Goal: Task Accomplishment & Management: Use online tool/utility

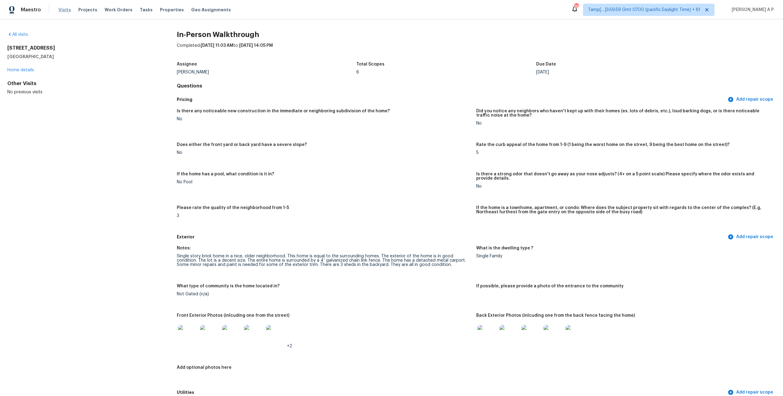
click at [69, 11] on div "Visits Projects Work Orders Tasks Properties Geo Assignments" at bounding box center [148, 10] width 180 height 12
click at [65, 11] on span "Visits" at bounding box center [64, 10] width 13 height 6
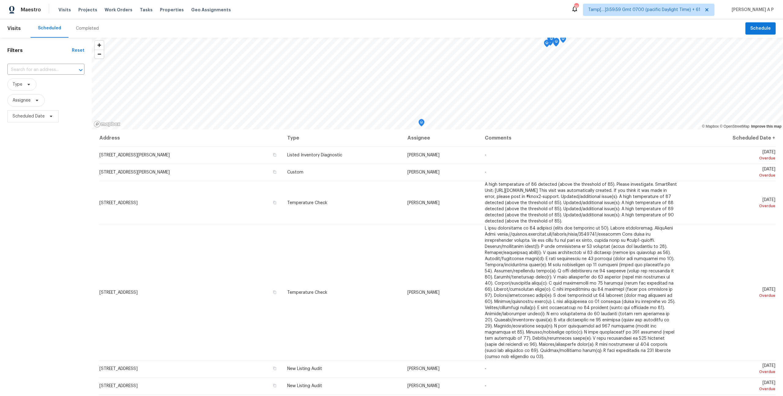
click at [91, 27] on div "Completed" at bounding box center [87, 28] width 23 height 6
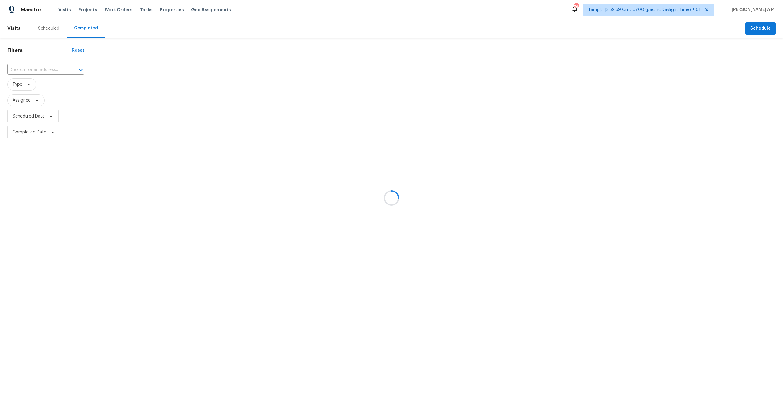
click at [46, 71] on div at bounding box center [391, 198] width 783 height 396
click at [46, 68] on div at bounding box center [391, 198] width 783 height 396
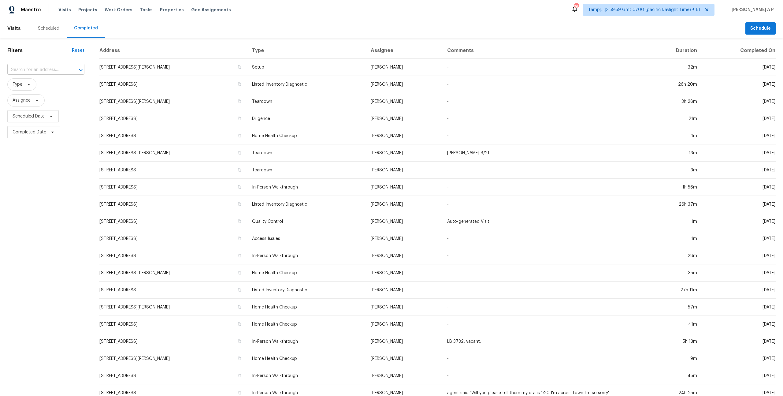
click at [63, 71] on input "text" at bounding box center [37, 69] width 60 height 9
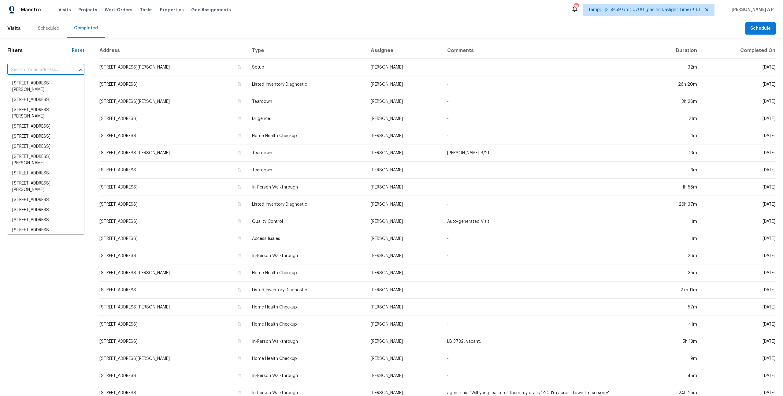
paste input "10681 Misty Meadows Dr, Hampton, GA 30228"
type input "10681 Misty Meadows Dr, Hampton, GA 30228"
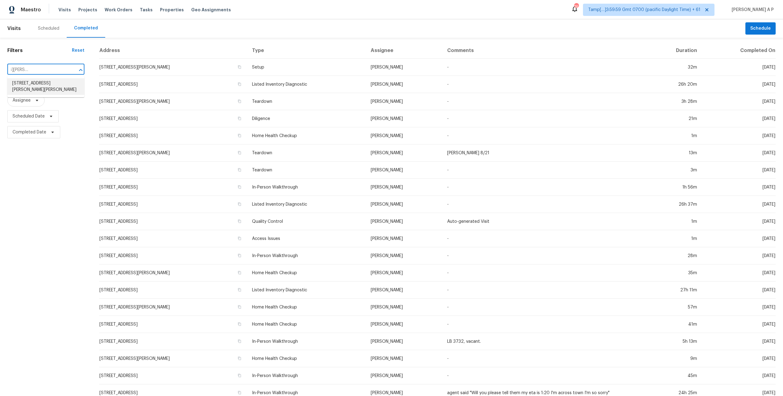
click at [50, 91] on li "10681 Misty Meadows Dr, Hampton, GA 30228" at bounding box center [45, 86] width 77 height 17
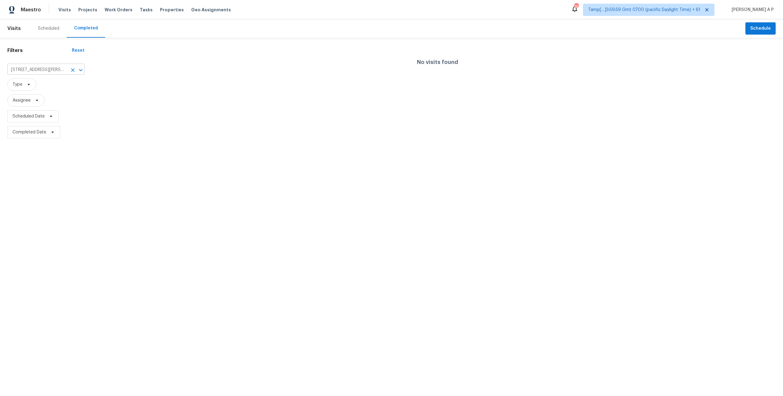
click at [52, 68] on input "10681 Misty Meadows Dr, Hampton, GA 30228" at bounding box center [37, 69] width 60 height 9
click at [50, 84] on li "10681 Misty Meadows Dr, Hampton, GA 30228" at bounding box center [45, 86] width 77 height 17
click at [63, 85] on li "10681 Misty Meadows Dr, Hampton, GA 30228" at bounding box center [45, 86] width 77 height 17
click at [153, 51] on div "No visits found" at bounding box center [437, 62] width 691 height 39
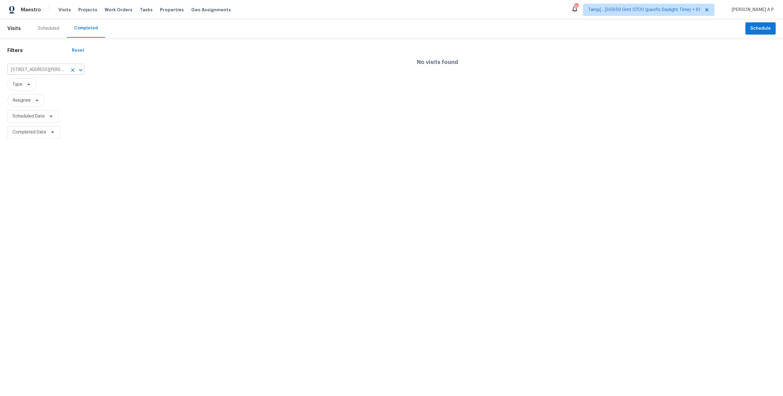
click at [54, 72] on input "10681 Misty Meadows Dr, Hampton, GA 30228" at bounding box center [37, 69] width 60 height 9
click at [186, 90] on div "No visits found" at bounding box center [437, 92] width 691 height 98
click at [67, 10] on span "Visits" at bounding box center [64, 10] width 13 height 6
click at [41, 66] on input "10681 Misty Meadows Dr, Hampton, GA 30228" at bounding box center [37, 69] width 60 height 9
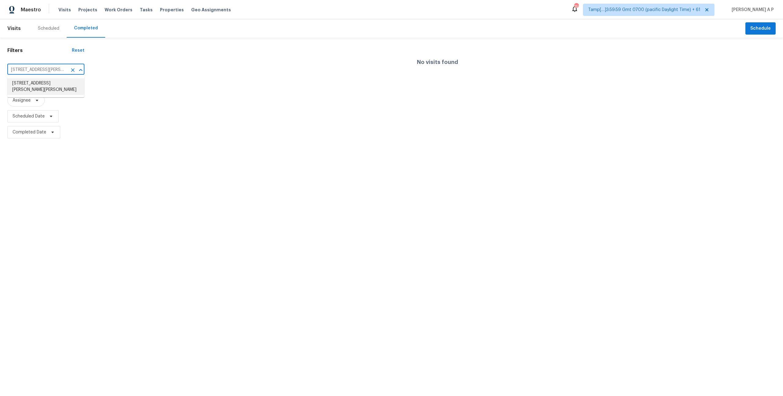
click at [41, 66] on input "10681 Misty Meadows Dr, Hampton, GA 30228" at bounding box center [37, 69] width 60 height 9
click at [43, 85] on li "10681 Misty Meadows Dr, Hampton, GA 30228" at bounding box center [45, 86] width 77 height 17
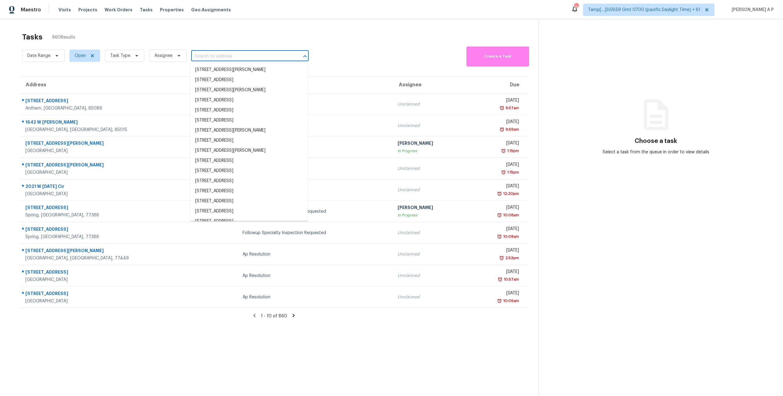
click at [232, 57] on input "text" at bounding box center [241, 56] width 100 height 9
paste input "10681 Misty Meadows Dr, Hampton, GA 30228"
type input "10681 Misty Meadows Dr, Hampton, GA 30228"
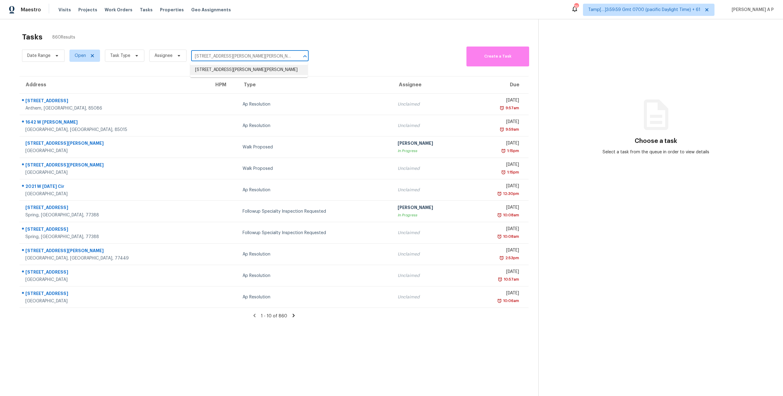
click at [232, 70] on li "10681 Misty Meadows Dr, Hampton, GA 30228" at bounding box center [248, 70] width 117 height 10
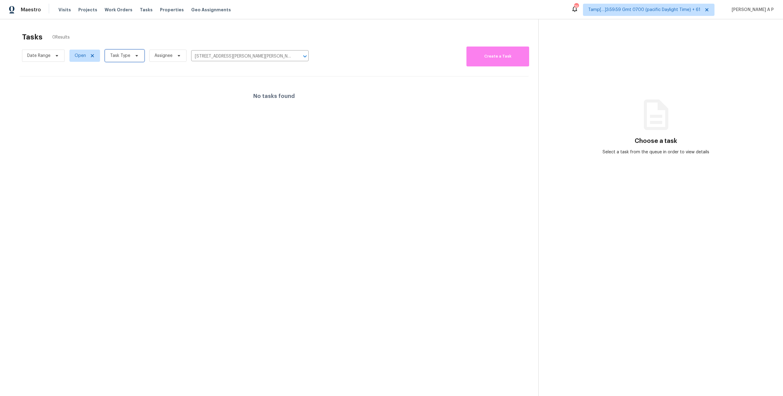
click at [132, 55] on span at bounding box center [135, 55] width 7 height 5
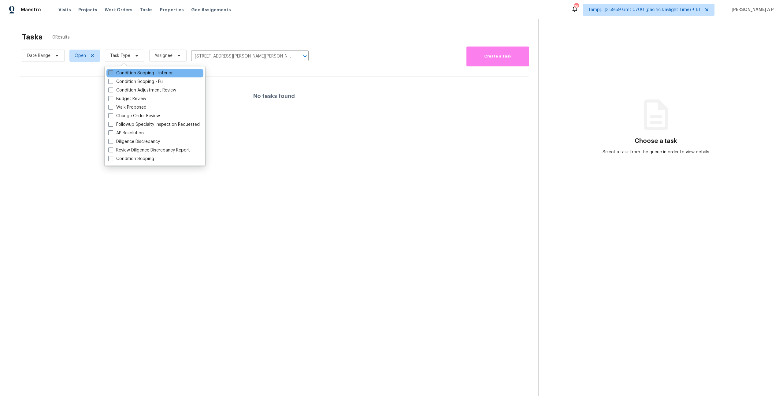
click at [139, 74] on label "Condition Scoping - Interior" at bounding box center [140, 73] width 65 height 6
click at [112, 74] on input "Condition Scoping - Interior" at bounding box center [110, 72] width 4 height 4
checkbox input "true"
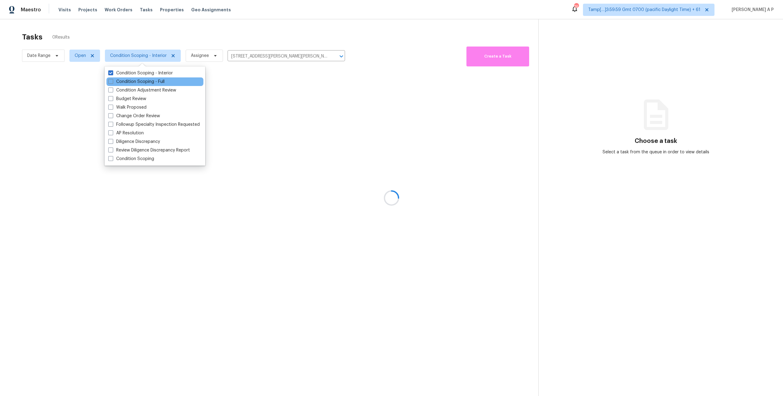
click at [139, 78] on div "Condition Scoping - Full" at bounding box center [154, 81] width 97 height 9
click at [138, 80] on label "Condition Scoping - Full" at bounding box center [136, 82] width 56 height 6
click at [112, 80] on input "Condition Scoping - Full" at bounding box center [110, 81] width 4 height 4
checkbox input "true"
click at [140, 71] on label "Condition Scoping - Interior" at bounding box center [140, 73] width 65 height 6
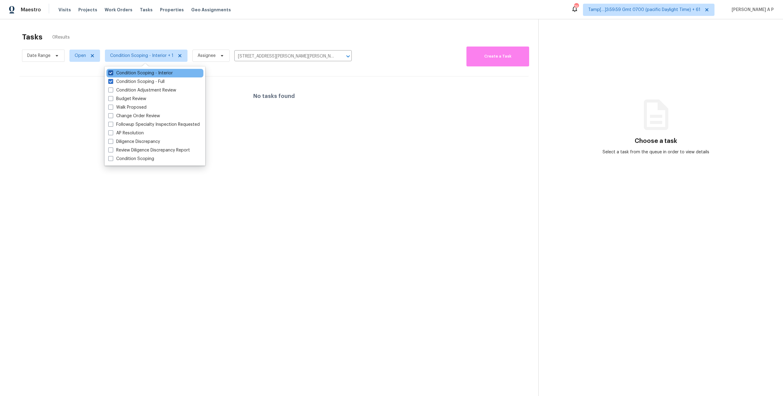
click at [112, 71] on input "Condition Scoping - Interior" at bounding box center [110, 72] width 4 height 4
checkbox input "false"
click at [246, 55] on input "10681 Misty Meadows Dr, Hampton, GA 30228" at bounding box center [269, 56] width 100 height 9
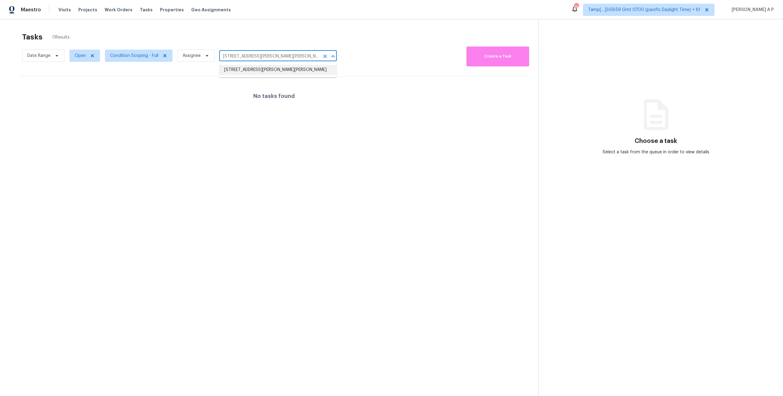
click at [242, 72] on li "10681 Misty Meadows Dr, Hampton, GA 30228" at bounding box center [277, 70] width 117 height 10
click at [74, 59] on span "Open" at bounding box center [84, 56] width 31 height 12
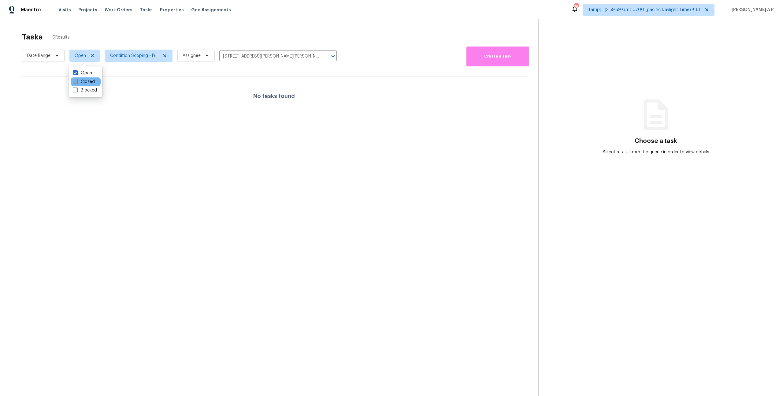
click at [83, 79] on label "Closed" at bounding box center [84, 82] width 22 height 6
click at [77, 79] on input "Closed" at bounding box center [75, 81] width 4 height 4
checkbox input "true"
click at [247, 53] on div at bounding box center [391, 198] width 783 height 396
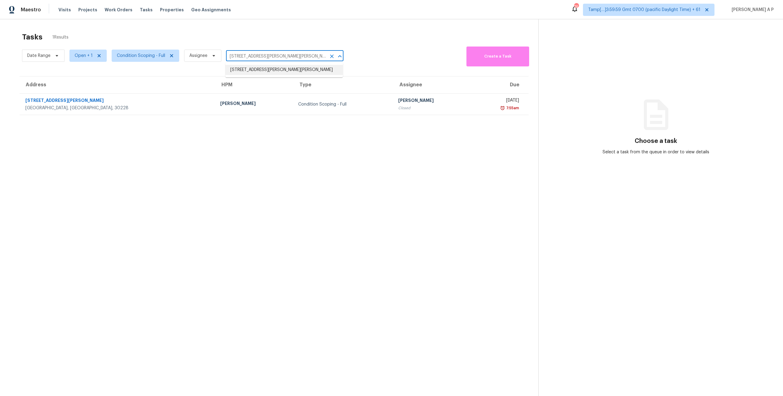
click at [247, 53] on input "10681 Misty Meadows Dr, Hampton, GA 30228" at bounding box center [276, 56] width 100 height 9
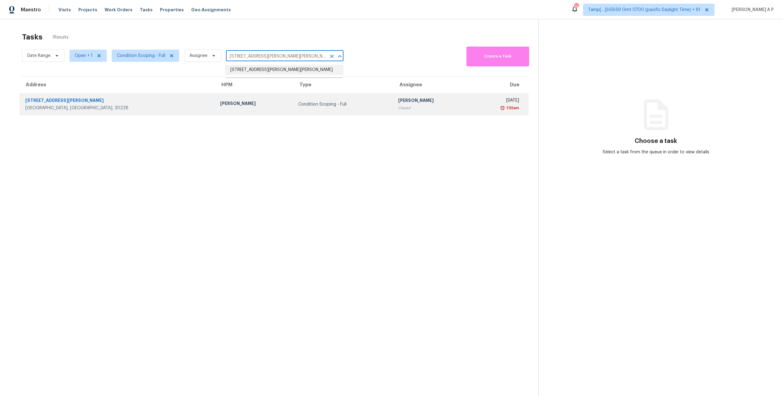
click at [298, 103] on div "Condition Scoping - Full" at bounding box center [343, 104] width 90 height 6
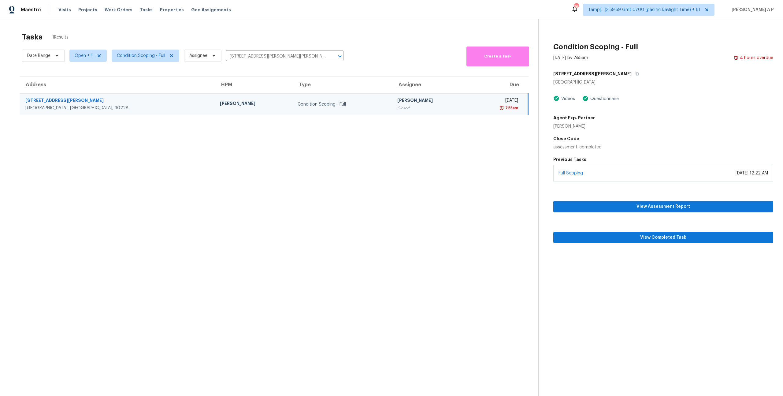
click at [317, 106] on div "Condition Scoping - Full" at bounding box center [343, 104] width 90 height 6
click at [298, 102] on div "Condition Scoping - Full" at bounding box center [343, 104] width 90 height 6
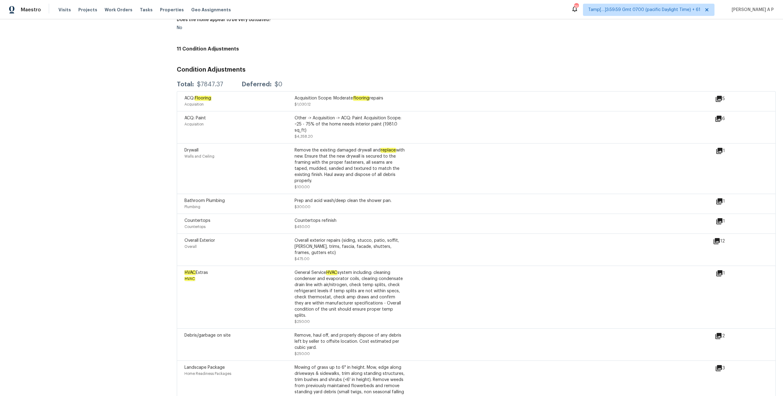
scroll to position [801, 0]
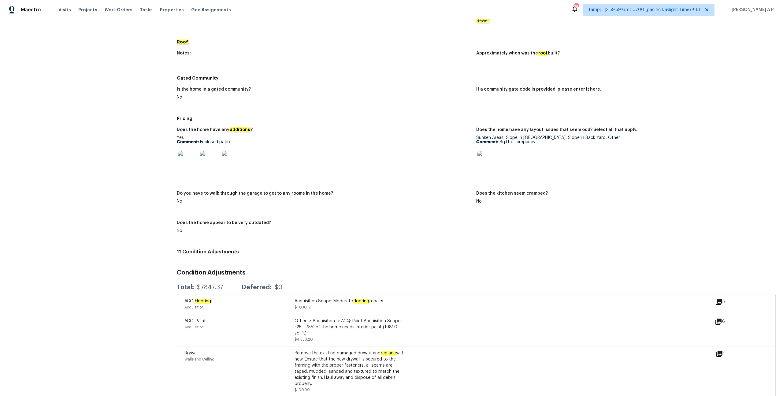
click at [317, 87] on div "Is the home in a gated community?" at bounding box center [324, 91] width 295 height 8
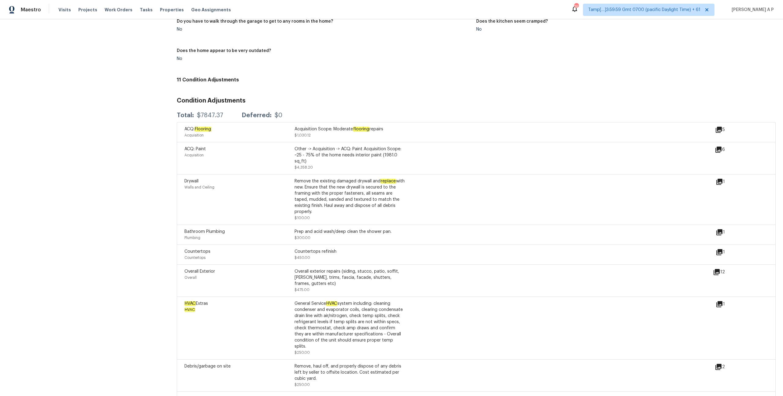
scroll to position [715, 0]
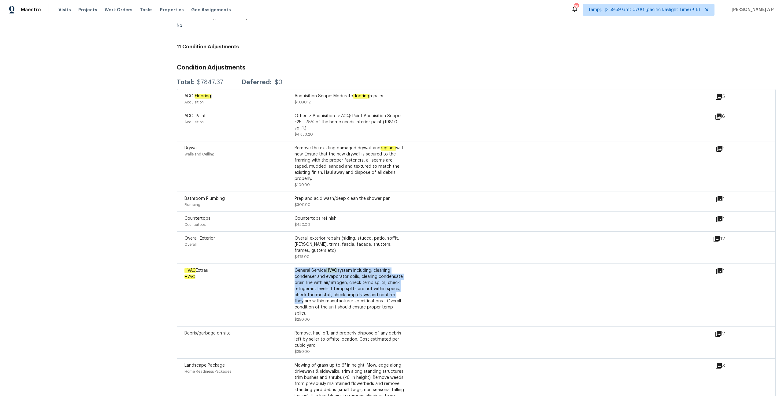
drag, startPoint x: 294, startPoint y: 260, endPoint x: 401, endPoint y: 285, distance: 109.3
click at [401, 285] on div "General Service HVAC system including: cleaning condenser and evaporator coils,…" at bounding box center [350, 291] width 110 height 49
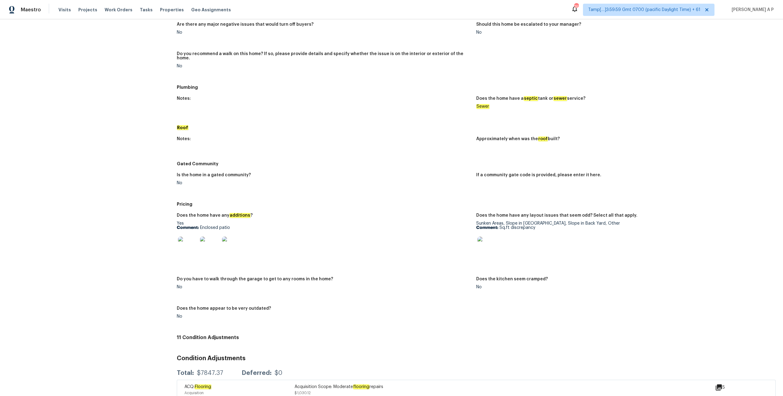
scroll to position [461, 0]
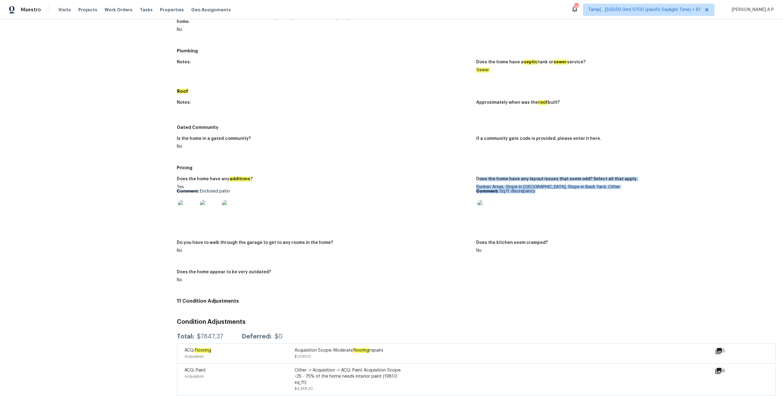
drag, startPoint x: 478, startPoint y: 173, endPoint x: 596, endPoint y: 187, distance: 118.2
click at [596, 186] on figure "Does the home have any layout issues that seem odd? Select all that apply. Sunk…" at bounding box center [625, 205] width 299 height 56
click at [590, 198] on div at bounding box center [623, 209] width 295 height 27
click at [492, 185] on div "Sunken Areas, Slope in Front Yard, Slope in Back Yard, Other Comment: Sq.ft dis…" at bounding box center [623, 204] width 295 height 39
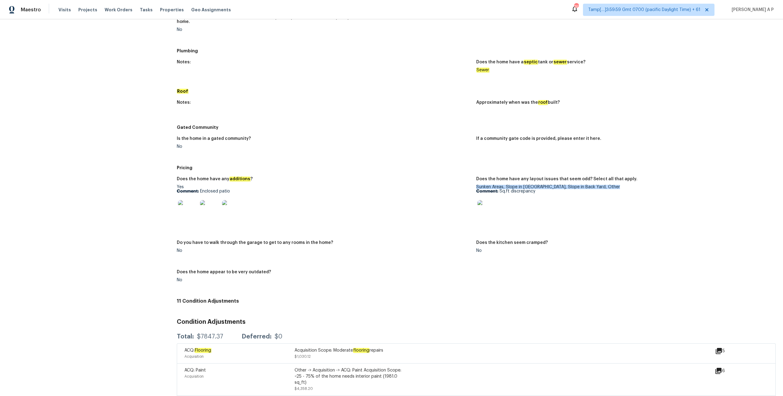
click at [492, 185] on div "Sunken Areas, Slope in Front Yard, Slope in Back Yard, Other Comment: Sq.ft dis…" at bounding box center [623, 204] width 295 height 39
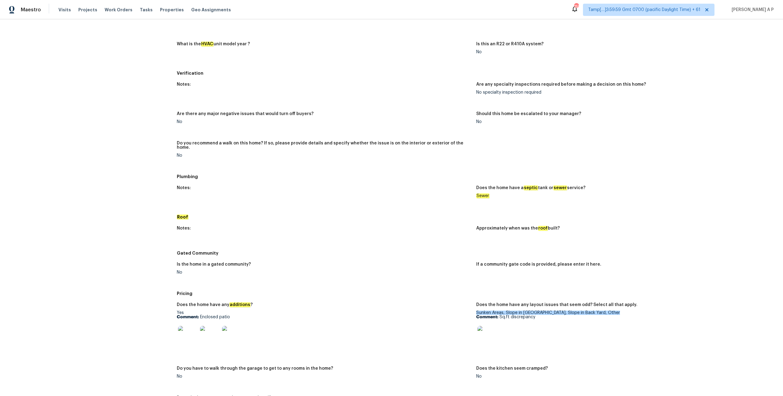
scroll to position [502, 0]
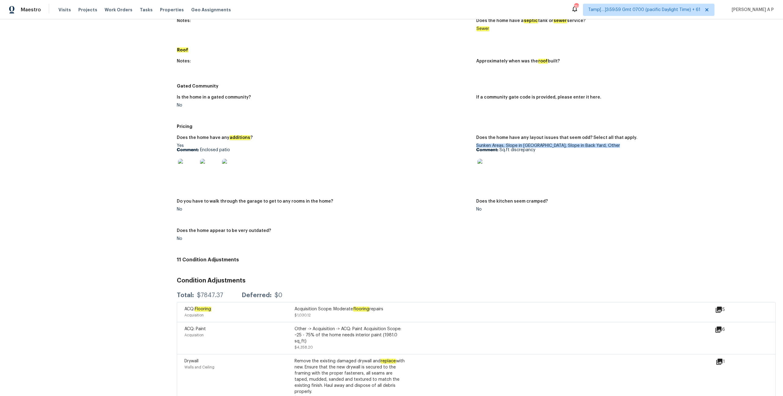
click at [488, 162] on img at bounding box center [487, 169] width 20 height 20
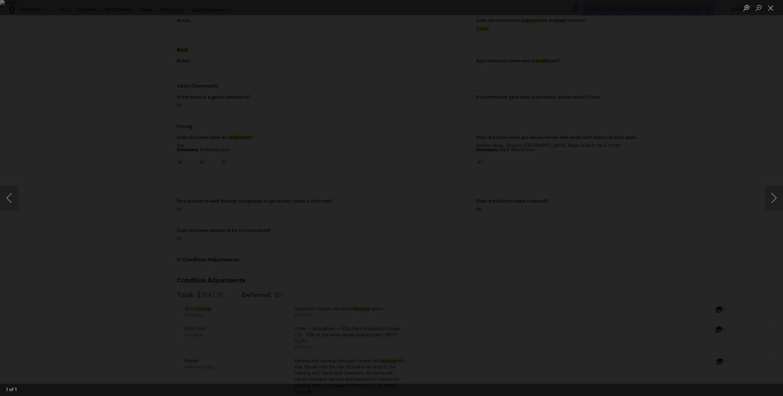
click at [586, 128] on div "Lightbox" at bounding box center [391, 198] width 783 height 396
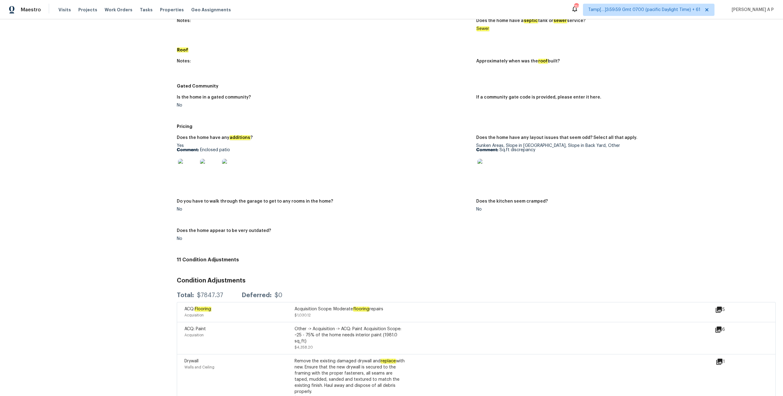
click at [481, 169] on img at bounding box center [487, 169] width 20 height 20
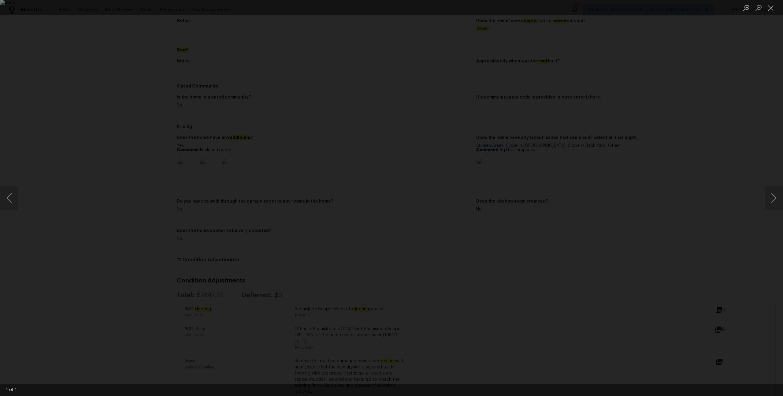
click at [688, 125] on div "Lightbox" at bounding box center [391, 198] width 783 height 396
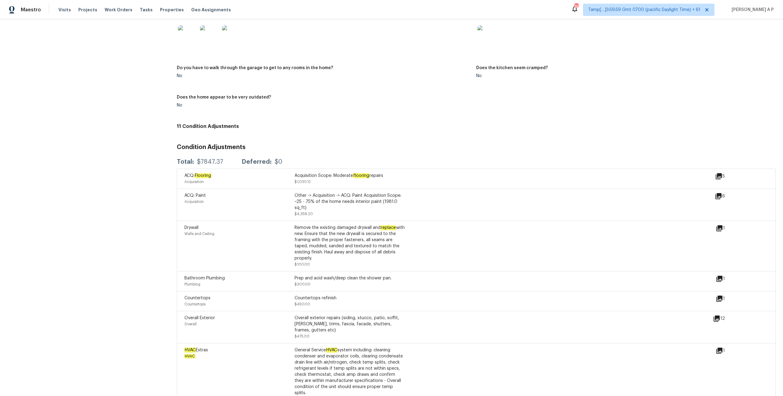
scroll to position [636, 0]
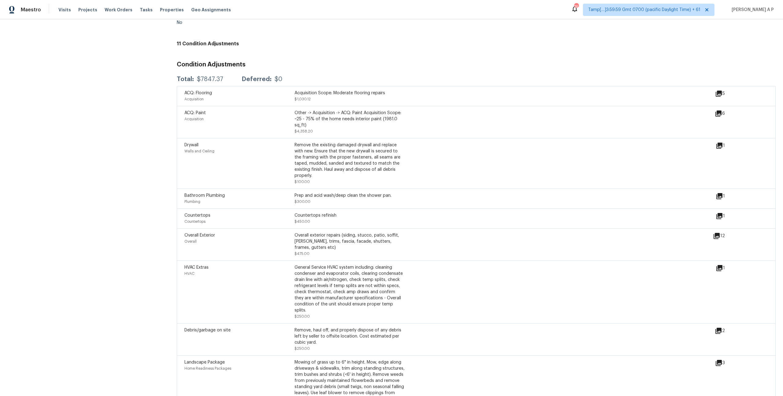
scroll to position [717, 0]
click at [562, 106] on div "ACQ: Paint Acquisition Other -> Acquisition -> ACQ: Paint Acquisition Scope: ~2…" at bounding box center [476, 122] width 599 height 32
click at [717, 92] on icon at bounding box center [718, 94] width 7 height 7
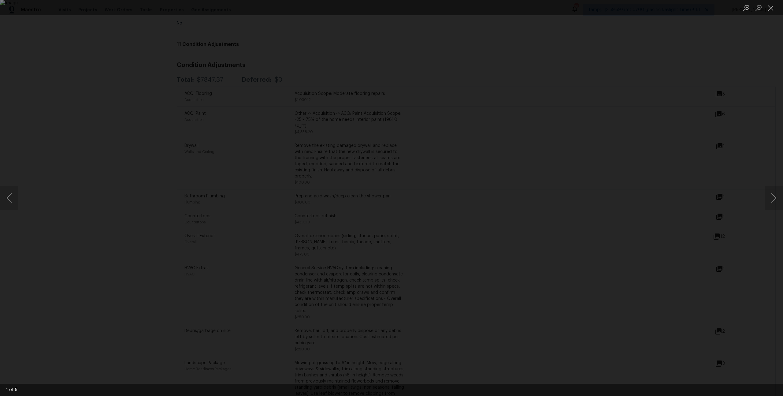
click at [574, 126] on div "Lightbox" at bounding box center [391, 198] width 783 height 396
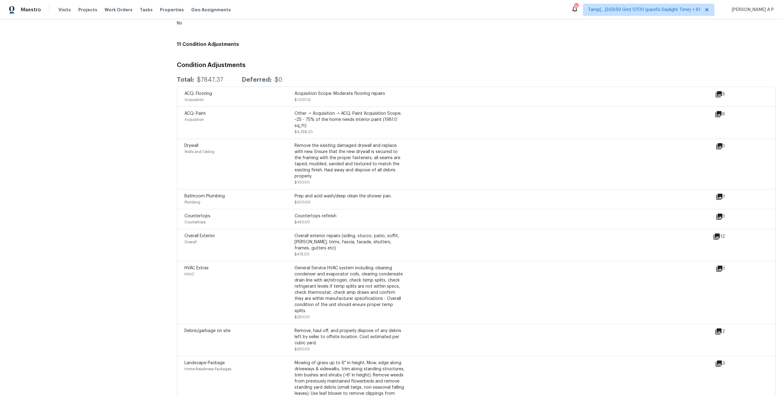
click at [720, 91] on icon at bounding box center [719, 94] width 6 height 6
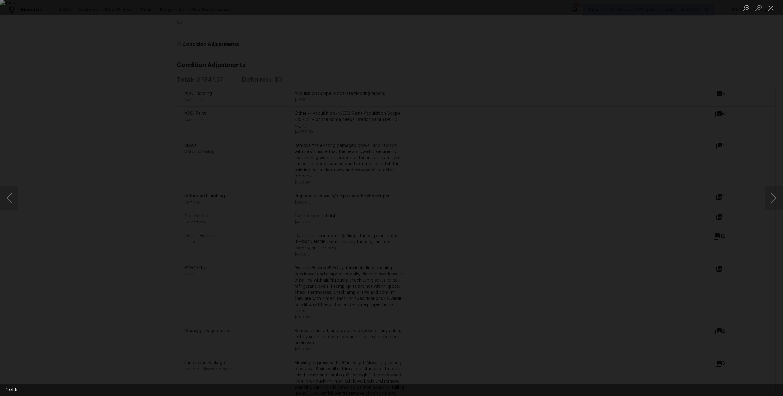
click at [623, 136] on div "Lightbox" at bounding box center [391, 198] width 783 height 396
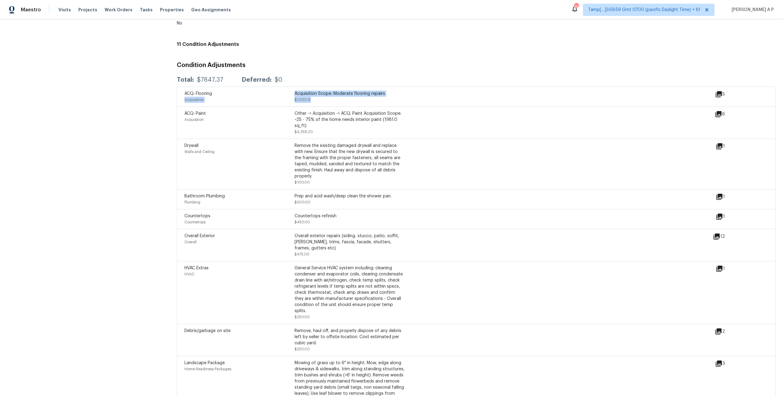
drag, startPoint x: 318, startPoint y: 97, endPoint x: 287, endPoint y: 87, distance: 32.7
click at [287, 91] on div "ACQ: Flooring Acquisition Acquisition Scope: Moderate flooring repairs $1,030.12" at bounding box center [294, 97] width 220 height 12
click at [720, 91] on icon at bounding box center [719, 94] width 6 height 6
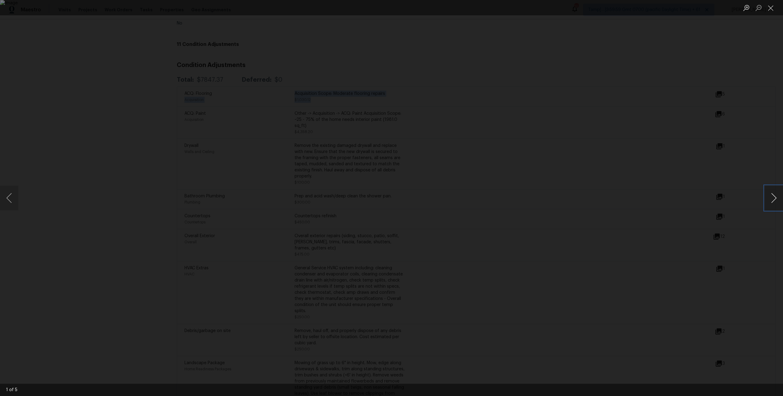
click at [773, 195] on button "Next image" at bounding box center [774, 198] width 18 height 24
click at [771, 198] on button "Next image" at bounding box center [774, 198] width 18 height 24
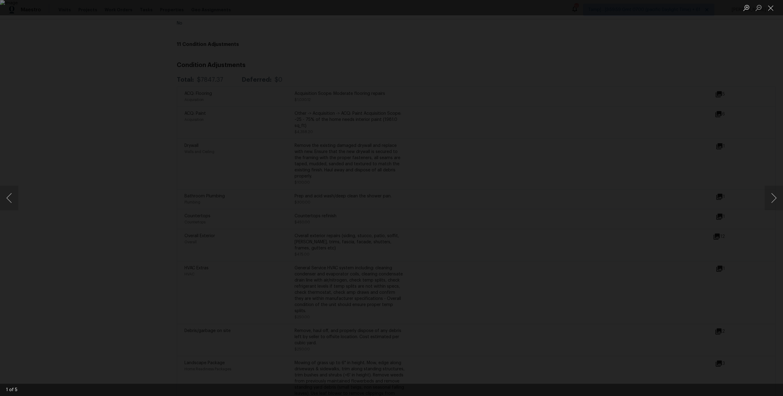
click at [601, 257] on div "Lightbox" at bounding box center [391, 198] width 783 height 396
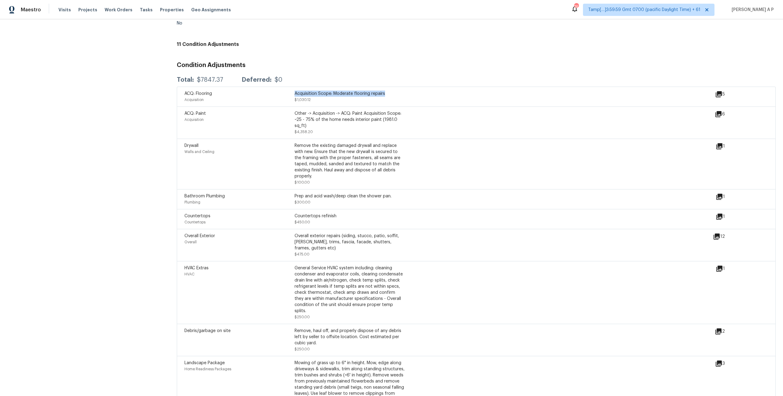
drag, startPoint x: 295, startPoint y: 88, endPoint x: 396, endPoint y: 89, distance: 100.9
click at [397, 91] on div "Acquisition Scope: Moderate flooring repairs" at bounding box center [350, 94] width 110 height 6
click at [315, 99] on div "ACQ: Flooring Acquisition Acquisition Scope: Moderate flooring repairs $1,030.1…" at bounding box center [476, 97] width 599 height 20
drag, startPoint x: 315, startPoint y: 99, endPoint x: 296, endPoint y: 91, distance: 20.7
click at [296, 91] on div "ACQ: Flooring Acquisition Acquisition Scope: Moderate flooring repairs $1,030.1…" at bounding box center [476, 97] width 599 height 20
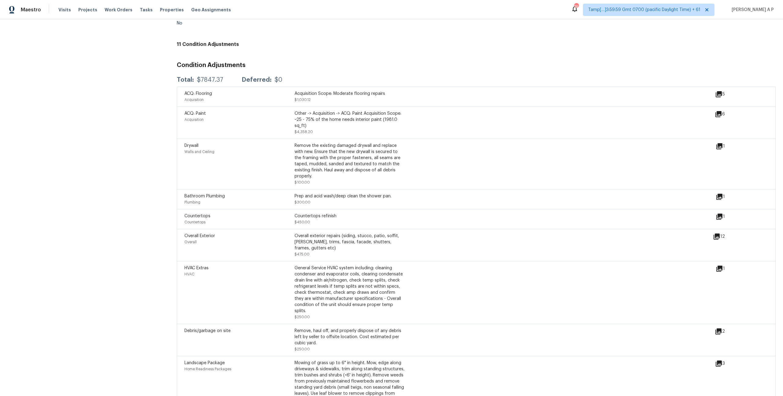
click at [365, 113] on div "Other -> Acquisition -> ACQ: Paint Acquisition Scope: ~25 - 75% of the home nee…" at bounding box center [350, 119] width 110 height 18
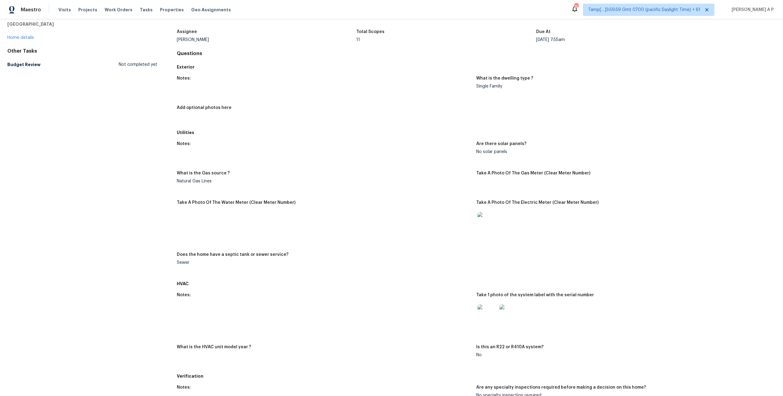
scroll to position [0, 0]
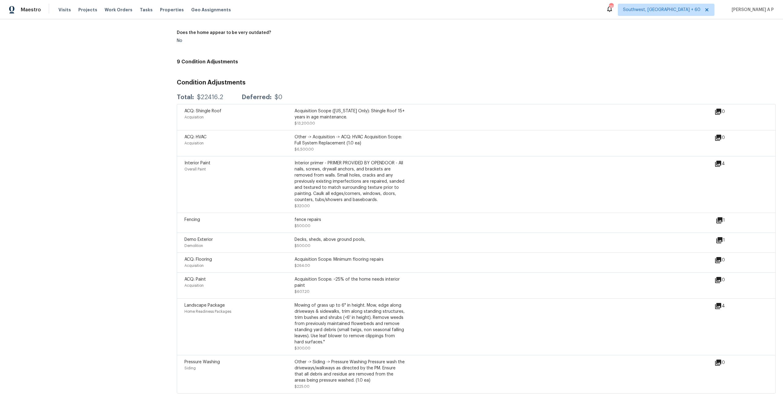
scroll to position [734, 0]
click at [719, 161] on icon at bounding box center [717, 163] width 7 height 7
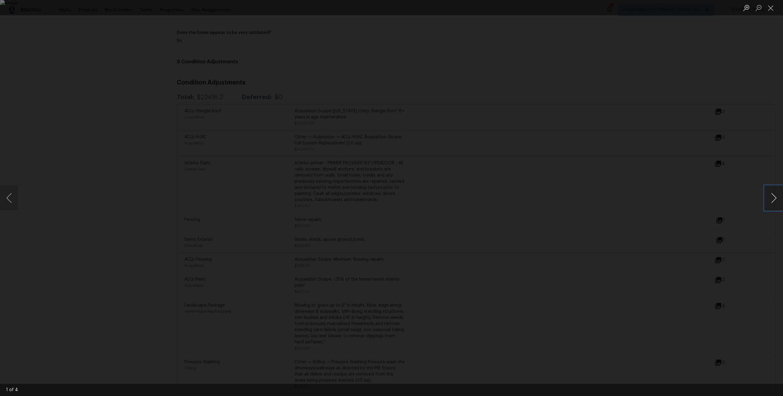
click at [779, 198] on button "Next image" at bounding box center [774, 198] width 18 height 24
click at [705, 195] on div "Lightbox" at bounding box center [391, 198] width 783 height 396
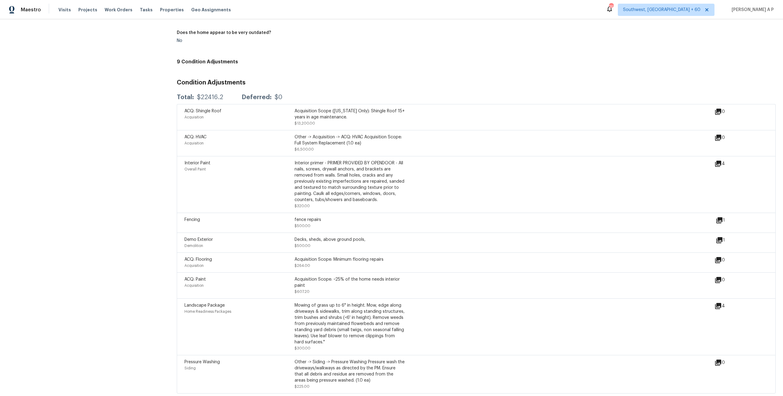
click at [720, 161] on icon at bounding box center [718, 164] width 6 height 6
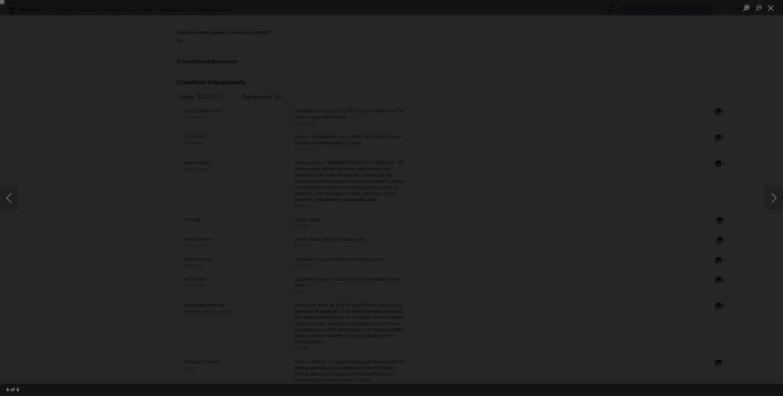
click at [528, 88] on div "Lightbox" at bounding box center [391, 198] width 783 height 396
